Goal: Information Seeking & Learning: Learn about a topic

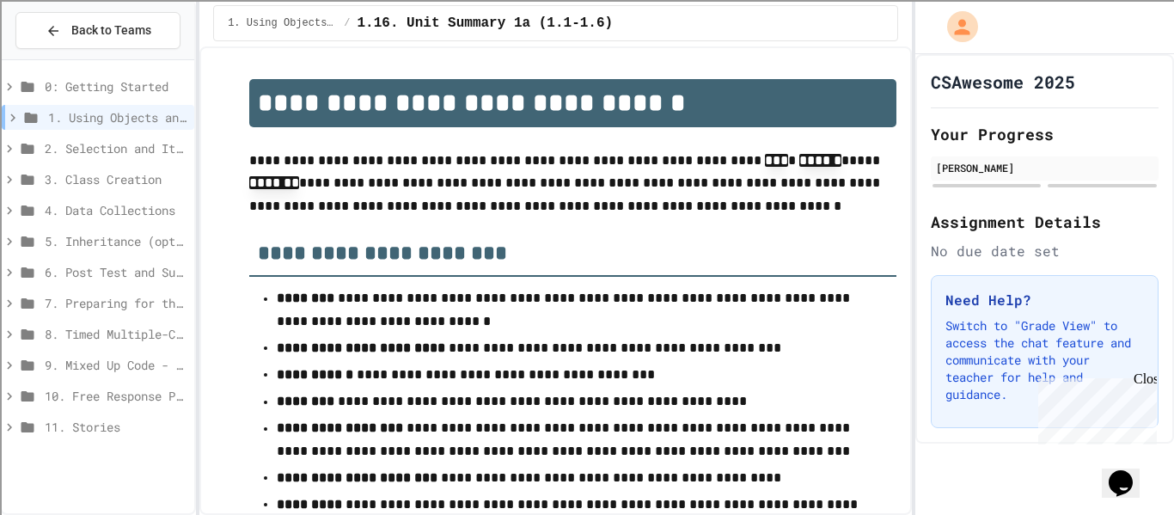
click at [674, 323] on p "**********" at bounding box center [572, 310] width 591 height 46
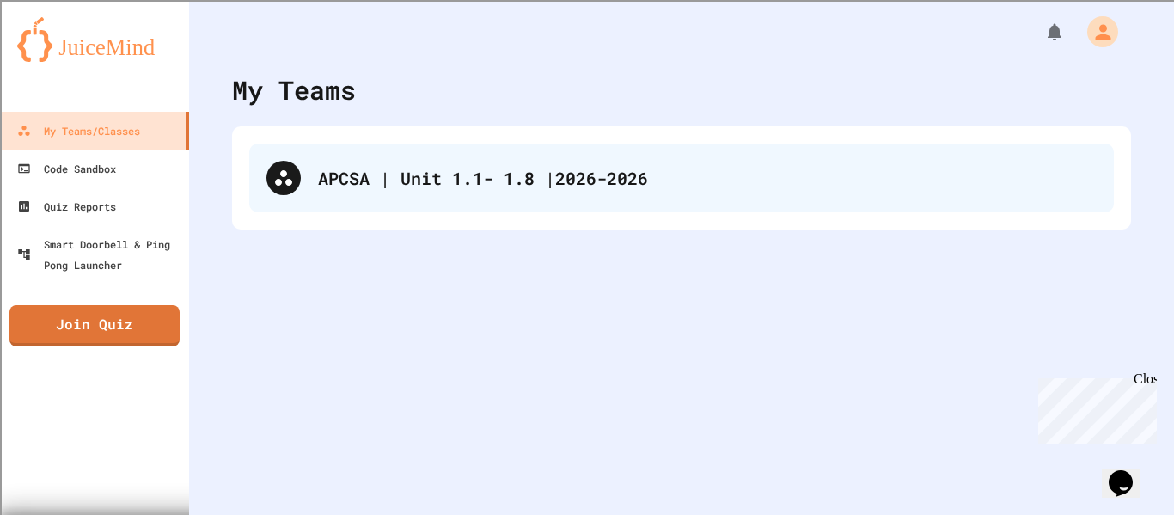
click at [589, 178] on div "APCSA | Unit 1.1- 1.8 |2026-2026" at bounding box center [707, 178] width 779 height 26
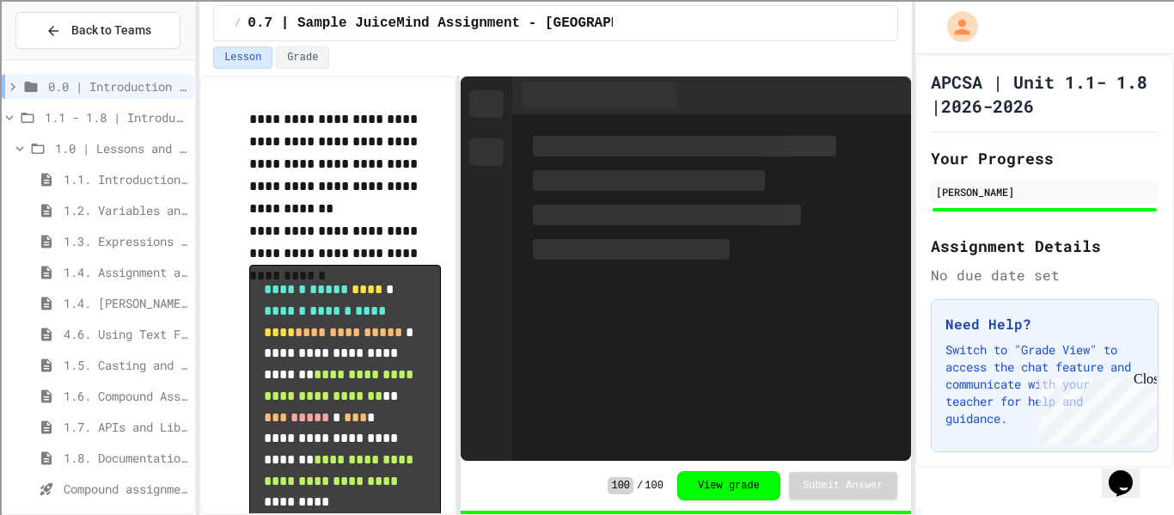
scroll to position [55, 0]
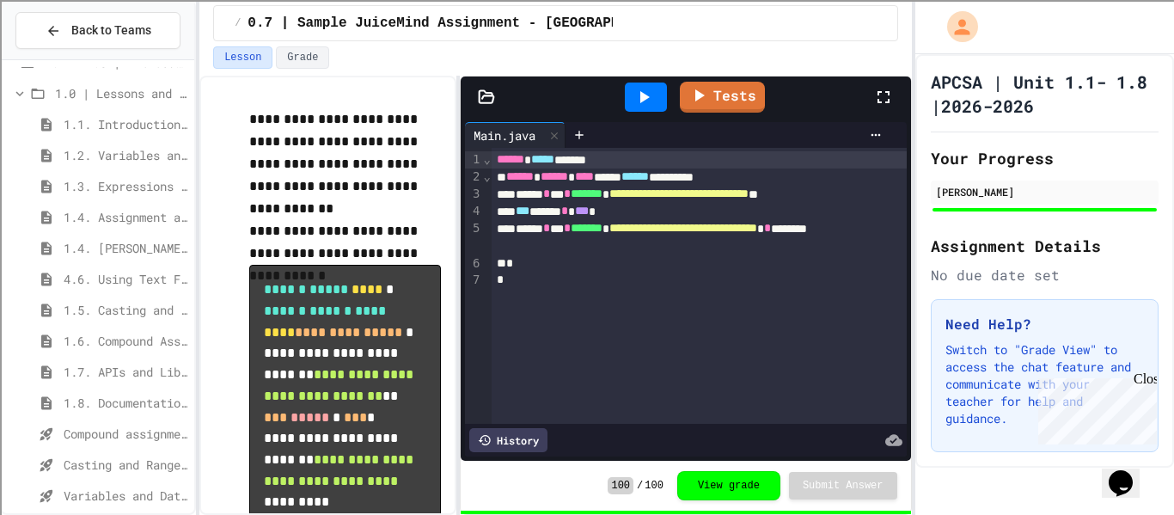
click at [166, 284] on span "4.6. Using Text Files" at bounding box center [126, 279] width 124 height 18
